Goal: Find contact information: Find contact information

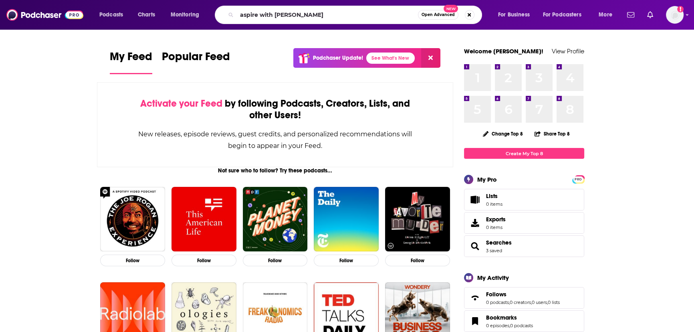
type input "aspire with [PERSON_NAME]"
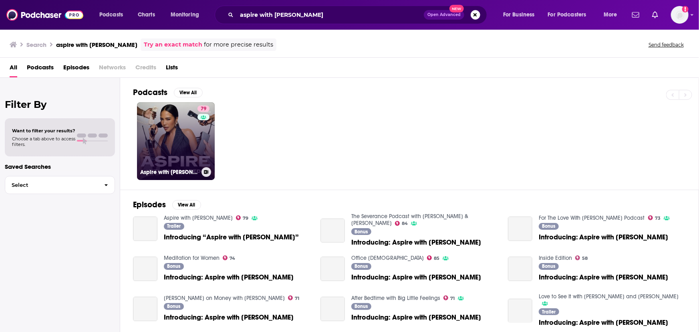
click at [195, 132] on link "79 Aspire with Emma Grede" at bounding box center [176, 141] width 78 height 78
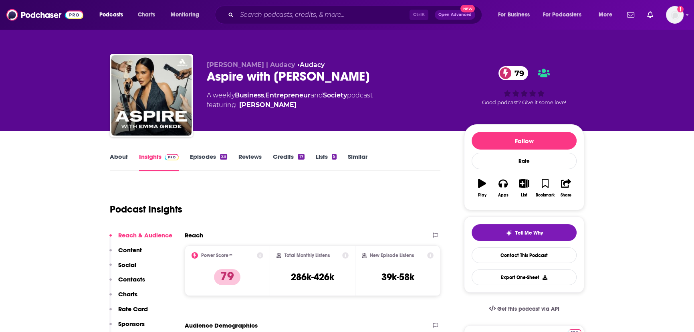
click at [318, 77] on div "Aspire with Emma Grede 79" at bounding box center [329, 76] width 244 height 16
click at [319, 77] on div "Aspire with Emma Grede 79" at bounding box center [329, 76] width 244 height 16
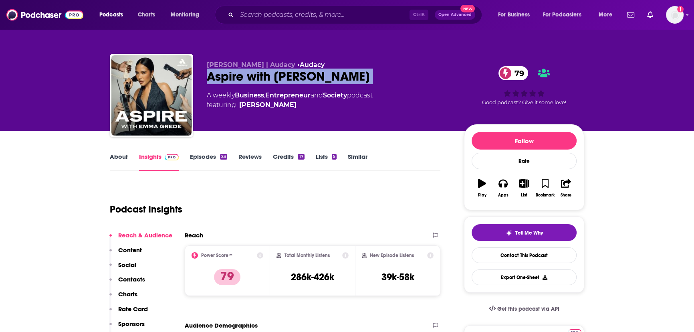
click at [319, 77] on div "Aspire with Emma Grede 79" at bounding box center [329, 76] width 244 height 16
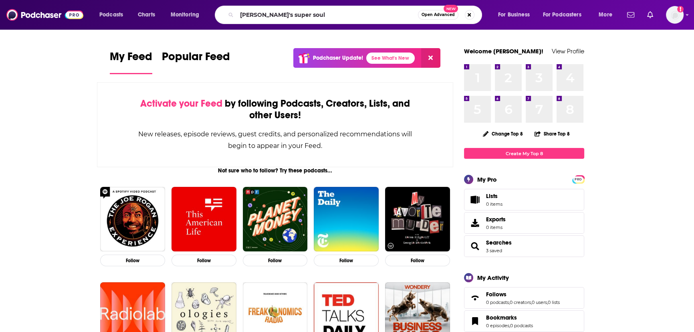
type input "[PERSON_NAME]'s super soul"
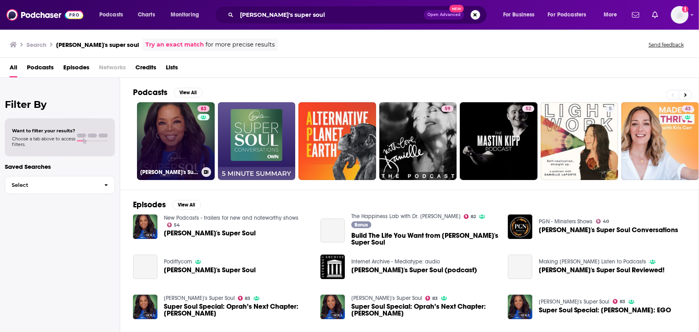
click at [183, 132] on link "83 [PERSON_NAME]'s Super Soul" at bounding box center [176, 141] width 78 height 78
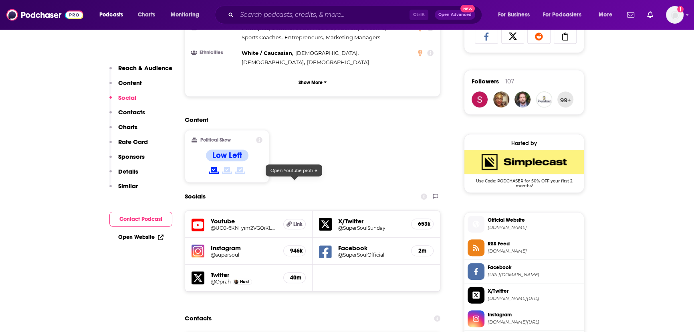
scroll to position [692, 0]
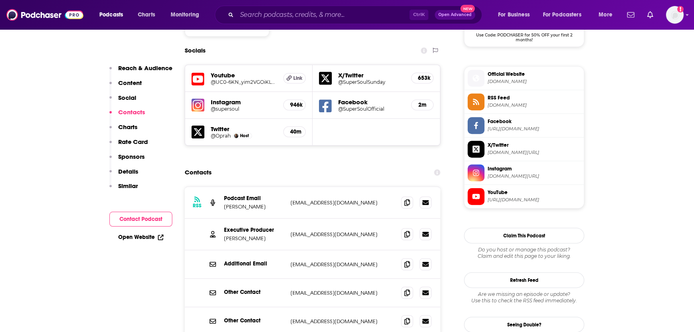
click at [258, 235] on p "[PERSON_NAME]" at bounding box center [254, 238] width 60 height 7
click at [335, 199] on p "[EMAIL_ADDRESS][DOMAIN_NAME]" at bounding box center [342, 202] width 104 height 7
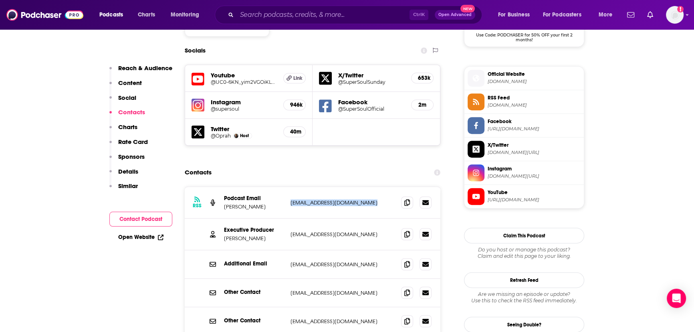
click at [335, 199] on p "[EMAIL_ADDRESS][DOMAIN_NAME]" at bounding box center [342, 202] width 104 height 7
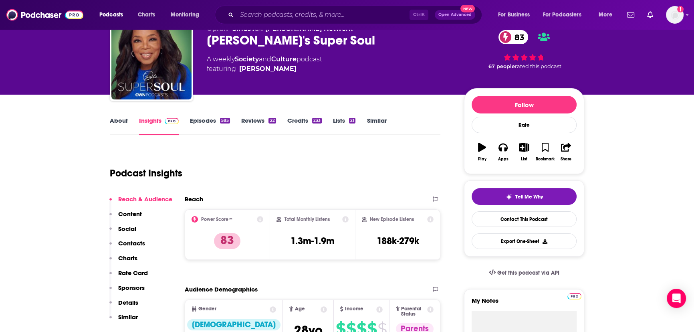
scroll to position [0, 0]
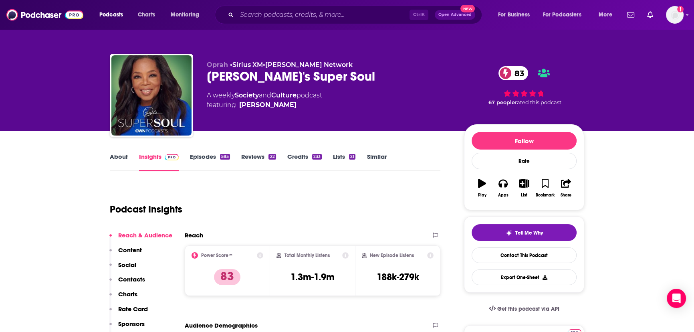
click at [117, 160] on link "About" at bounding box center [119, 162] width 18 height 18
